Goal: Find specific page/section: Find specific page/section

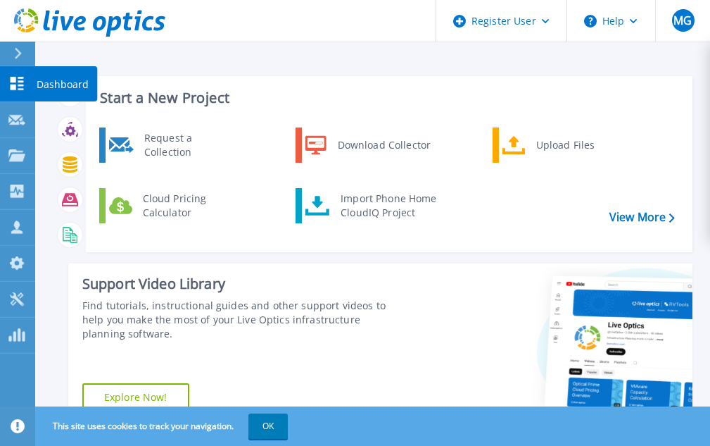
click at [53, 86] on p "Dashboard" at bounding box center [63, 84] width 52 height 37
click at [255, 418] on button "OK" at bounding box center [267, 425] width 39 height 25
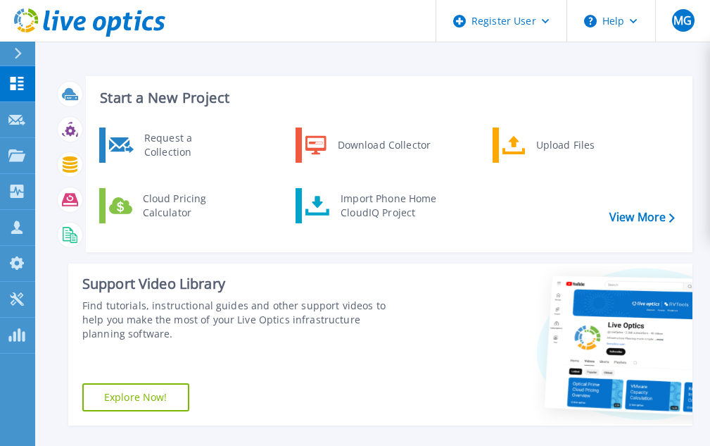
click at [15, 55] on icon at bounding box center [18, 53] width 8 height 11
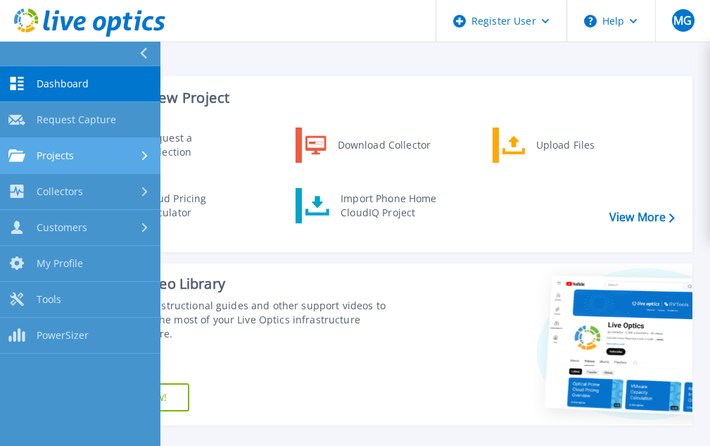
click at [80, 156] on div "Projects" at bounding box center [80, 155] width 144 height 13
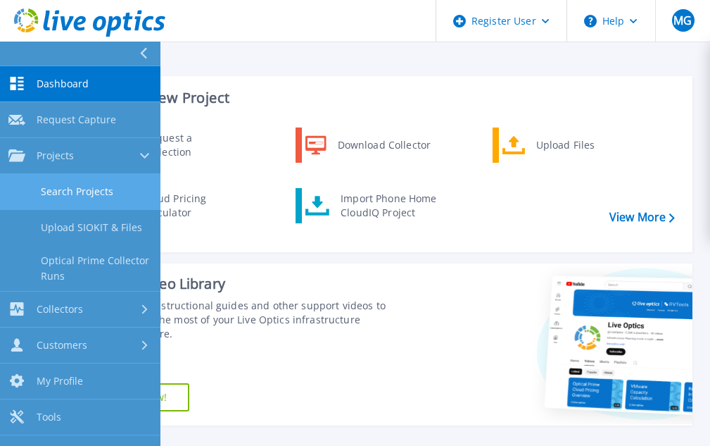
click at [85, 192] on link "Search Projects" at bounding box center [80, 192] width 160 height 36
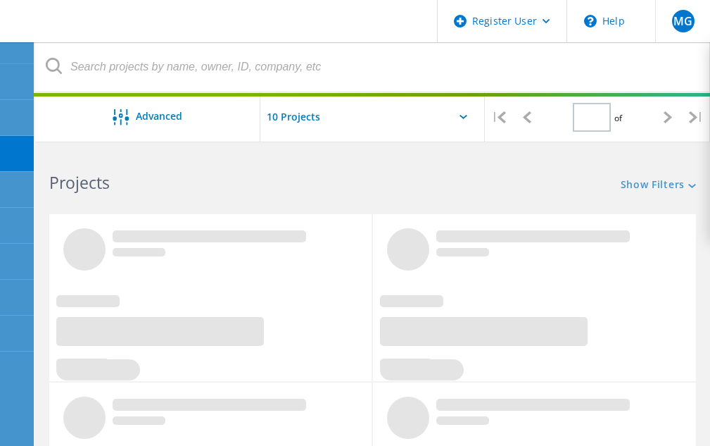
type input "1"
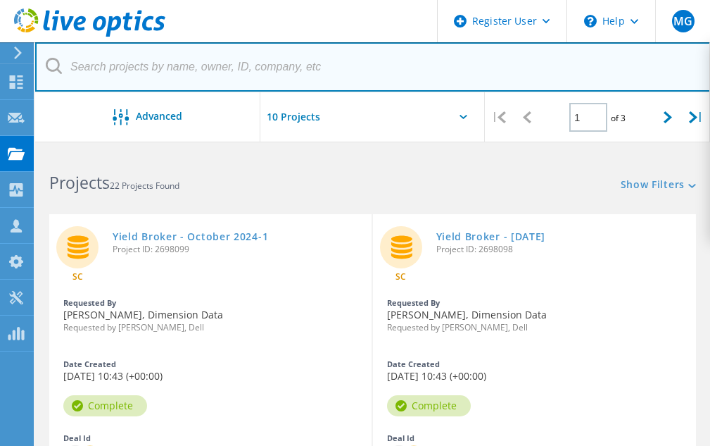
click at [260, 67] on input "text" at bounding box center [373, 66] width 676 height 49
paste input "2995973"
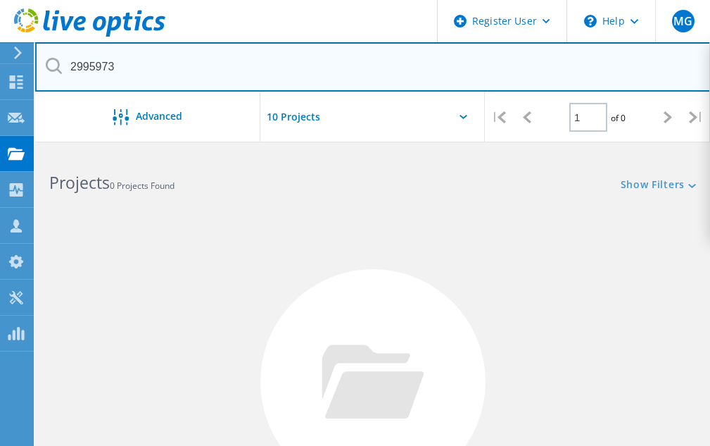
click at [239, 68] on input "2995973" at bounding box center [373, 66] width 676 height 49
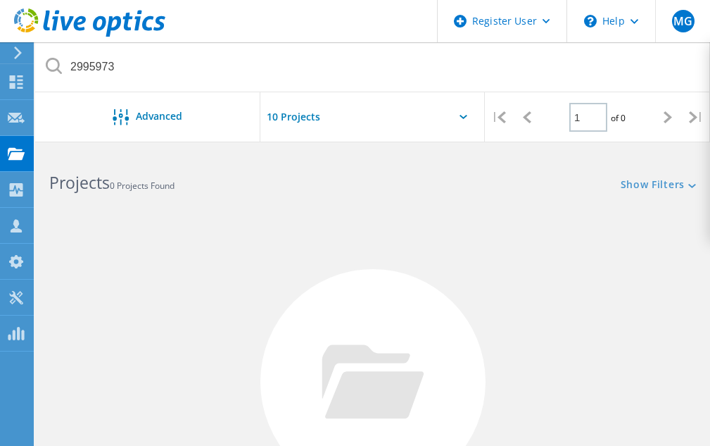
click at [60, 65] on icon at bounding box center [54, 66] width 16 height 16
click at [56, 65] on icon at bounding box center [54, 66] width 16 height 16
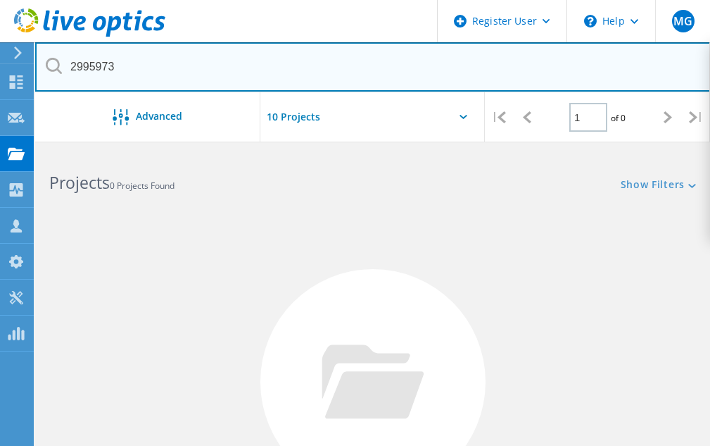
click at [200, 73] on input "2995973" at bounding box center [373, 66] width 676 height 49
paste input "2989977"
type input "2989977"
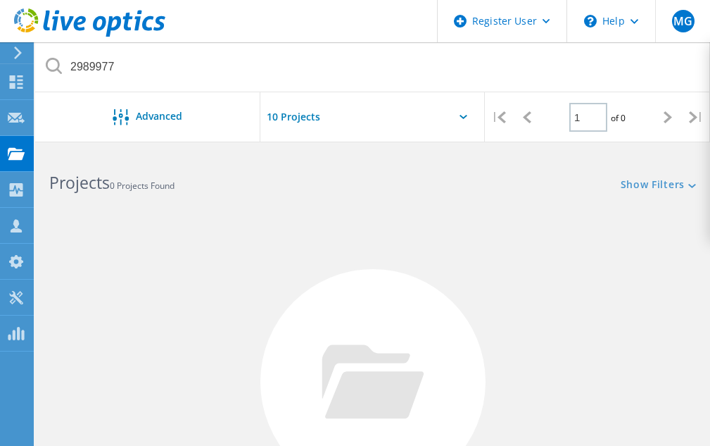
click at [298, 115] on input "text" at bounding box center [330, 116] width 141 height 49
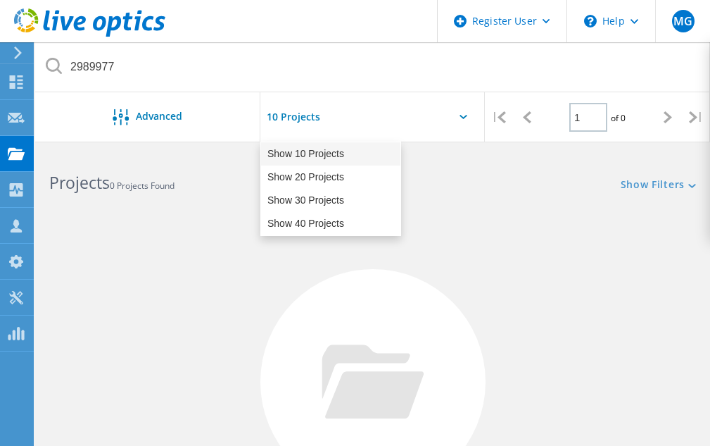
click at [316, 160] on div "Show 10 Projects" at bounding box center [330, 153] width 139 height 23
type input "Show 10 Projects"
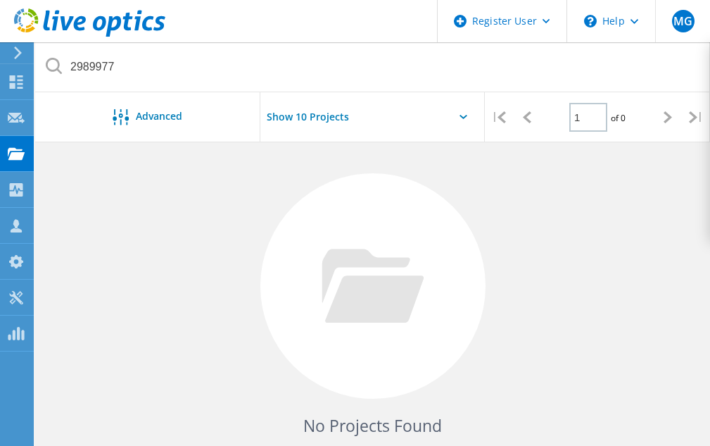
scroll to position [88, 0]
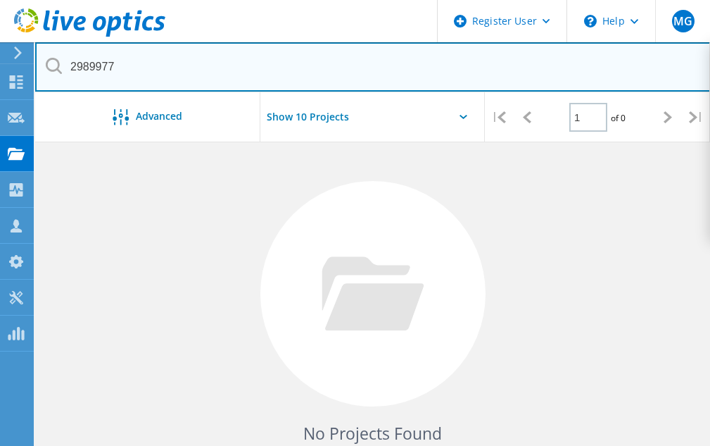
click at [226, 53] on input "2989977" at bounding box center [373, 66] width 676 height 49
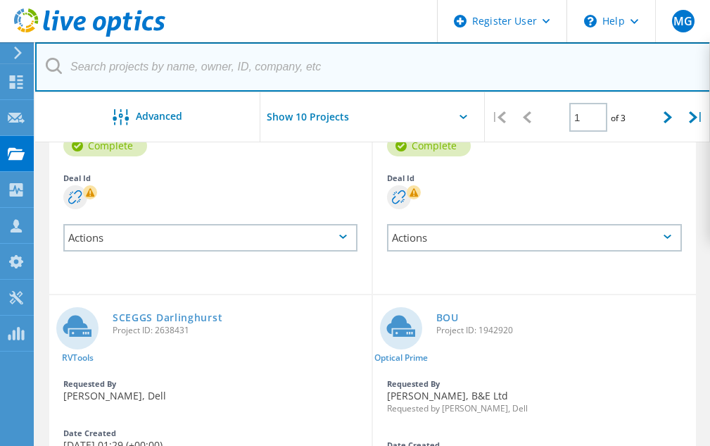
scroll to position [0, 0]
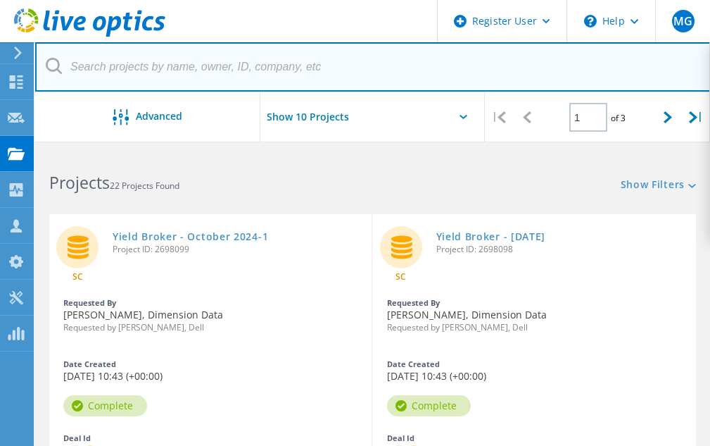
paste input "2995973"
type input "2995973"
